Goal: Task Accomplishment & Management: Use online tool/utility

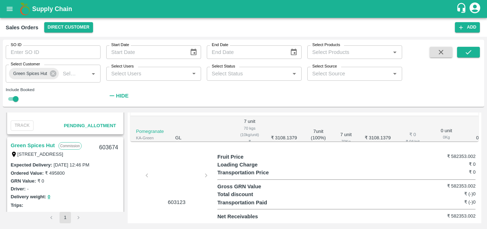
scroll to position [372, 0]
click at [47, 144] on link "Green Spices Hut" at bounding box center [33, 146] width 44 height 9
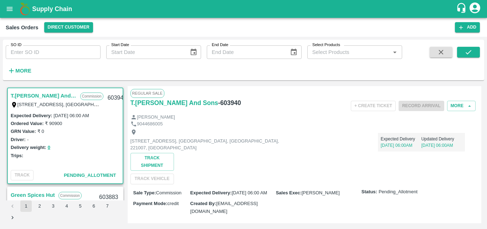
click at [19, 64] on div "More" at bounding box center [16, 68] width 33 height 18
click at [20, 70] on strong "More" at bounding box center [23, 71] width 16 height 6
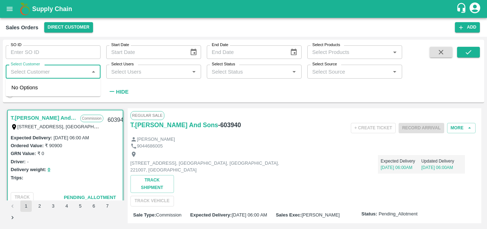
click at [49, 74] on input "Select Customer" at bounding box center [47, 71] width 79 height 9
type input "green s"
click at [50, 89] on div "Green Spices Hut" at bounding box center [50, 91] width 42 height 8
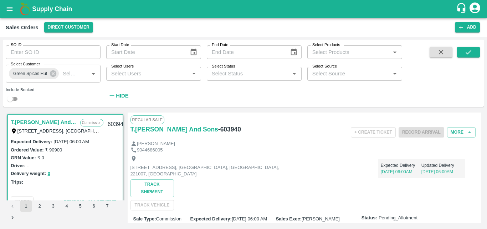
click at [16, 99] on input "checkbox" at bounding box center [10, 99] width 26 height 9
checkbox input "true"
click at [472, 50] on icon "submit" at bounding box center [469, 52] width 8 height 8
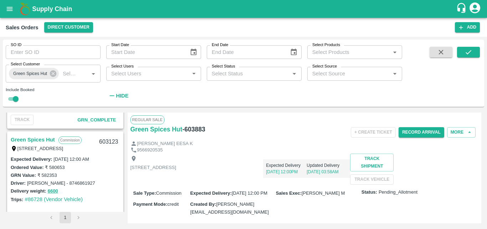
scroll to position [379, 0]
click at [42, 140] on link "Green Spices Hut" at bounding box center [33, 139] width 44 height 9
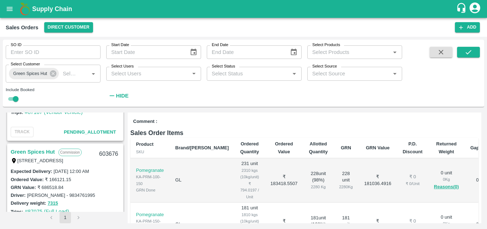
scroll to position [268, 0]
click at [38, 150] on link "Green Spices Hut" at bounding box center [33, 151] width 44 height 9
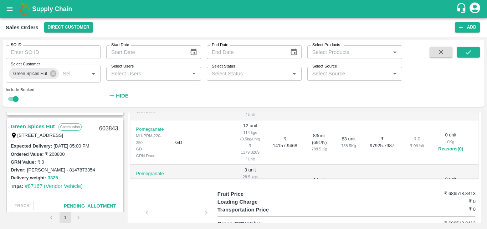
scroll to position [194, 0]
click at [41, 126] on link "Green Spices Hut" at bounding box center [33, 126] width 44 height 9
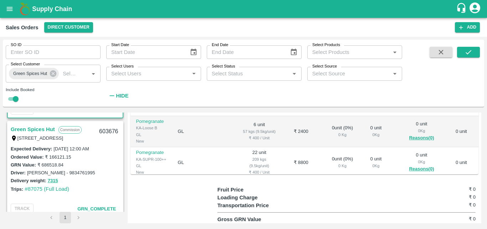
scroll to position [291, 0]
click at [42, 126] on link "Green Spices Hut" at bounding box center [33, 128] width 44 height 9
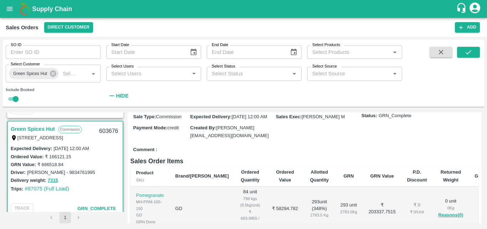
scroll to position [93, 0]
click at [291, 144] on div "Sale Type : Commission Expected Delivery : [DATE] 12:00 AM Sales Exec : [PERSON…" at bounding box center [305, 125] width 349 height 35
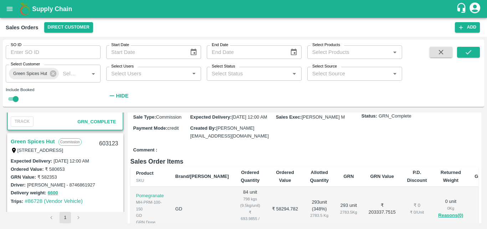
scroll to position [378, 0]
click at [33, 138] on link "Green Spices Hut" at bounding box center [33, 140] width 44 height 9
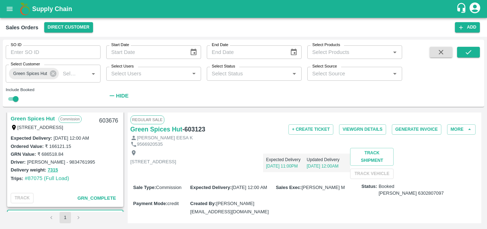
scroll to position [301, 0]
click at [40, 117] on link "Green Spices Hut" at bounding box center [33, 118] width 44 height 9
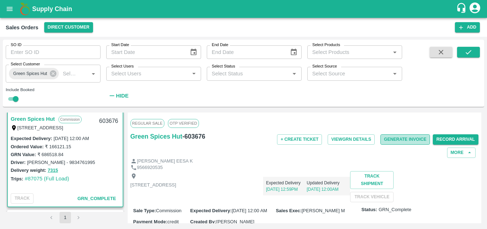
click at [401, 139] on button "Generate Invoice" at bounding box center [406, 139] width 50 height 10
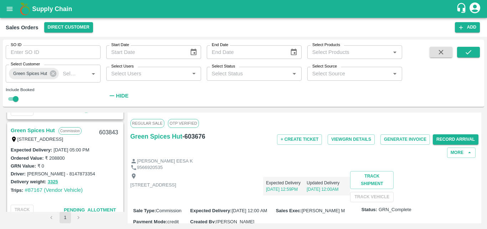
scroll to position [189, 0]
click at [45, 128] on link "Green Spices Hut" at bounding box center [33, 130] width 44 height 9
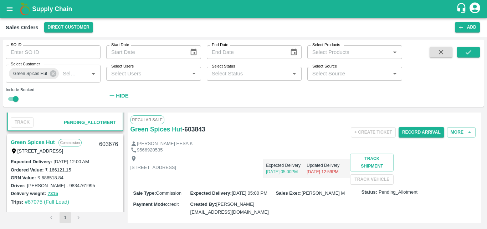
scroll to position [277, 0]
click at [32, 141] on link "Green Spices Hut" at bounding box center [33, 142] width 44 height 9
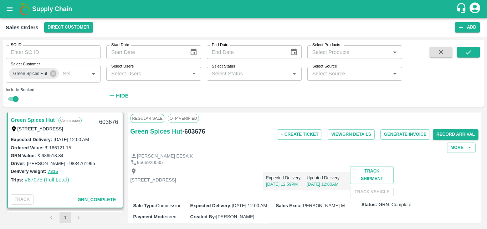
scroll to position [112, 0]
